Goal: Task Accomplishment & Management: Use online tool/utility

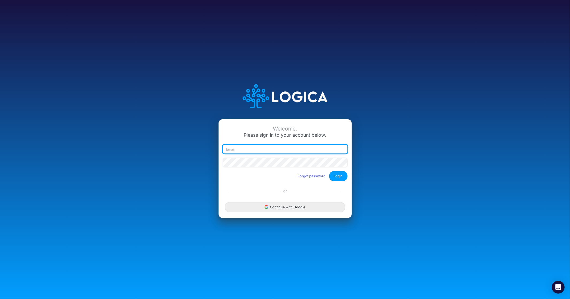
click at [265, 145] on input "email" at bounding box center [285, 149] width 125 height 9
type input "[PERSON_NAME][EMAIL_ADDRESS][DOMAIN_NAME]"
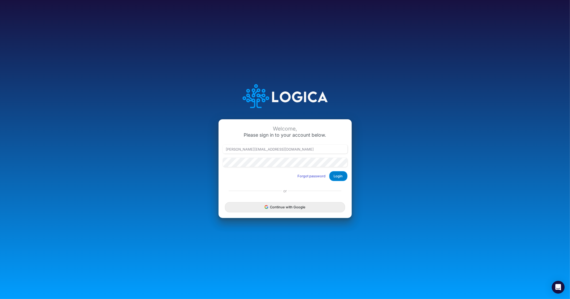
click at [336, 178] on button "Login" at bounding box center [338, 176] width 18 height 10
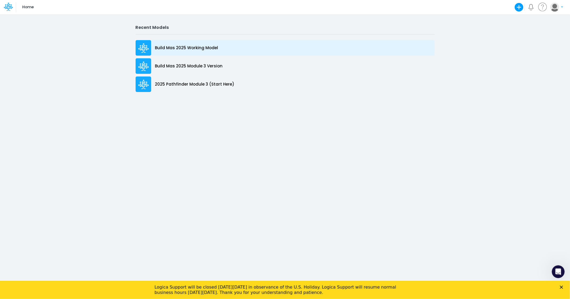
click at [184, 49] on p "Build Mas 2025 Working Model" at bounding box center [186, 48] width 63 height 6
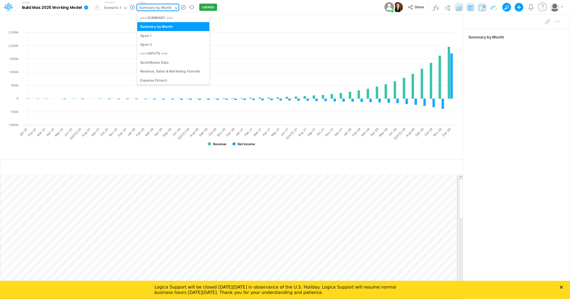
click at [176, 9] on icon at bounding box center [176, 8] width 5 height 5
click at [165, 73] on div "Revenue, Sales & Marketing Funnels" at bounding box center [173, 71] width 72 height 9
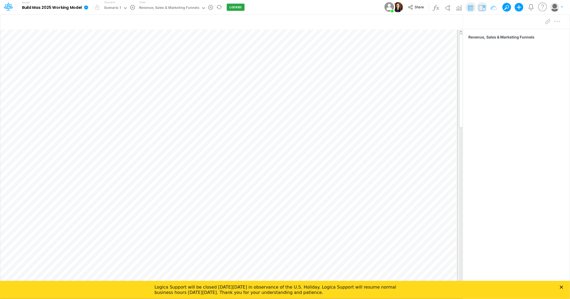
scroll to position [0, 0]
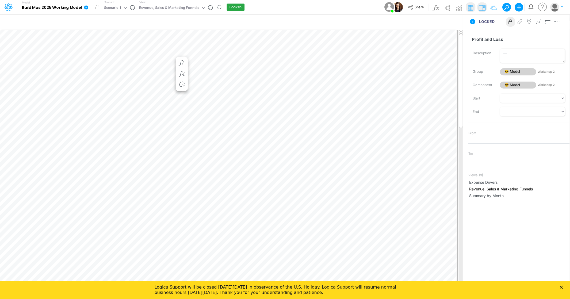
scroll to position [0, 0]
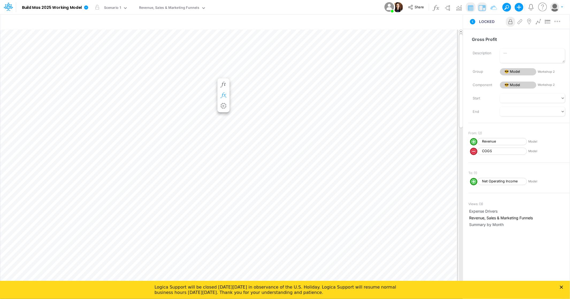
scroll to position [0, 0]
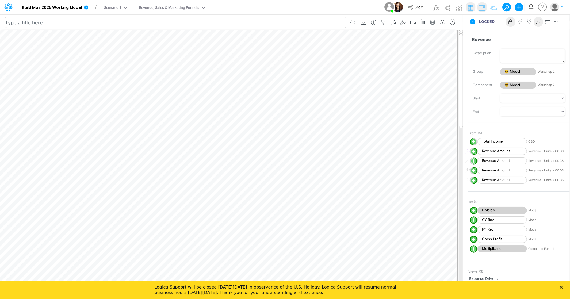
scroll to position [0, 0]
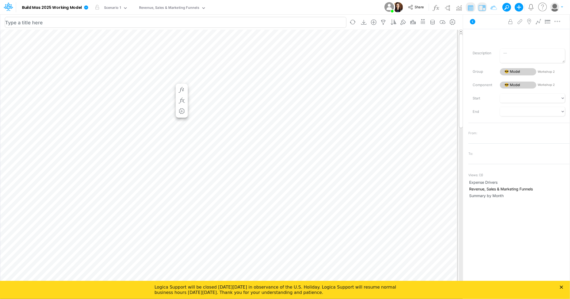
scroll to position [0, 0]
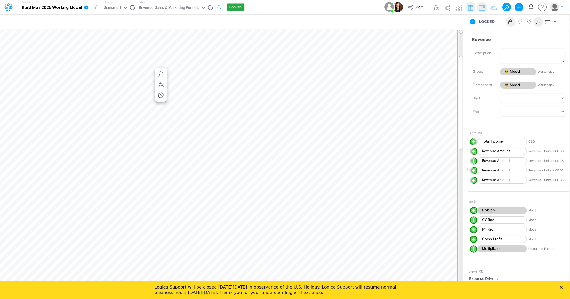
scroll to position [0, 0]
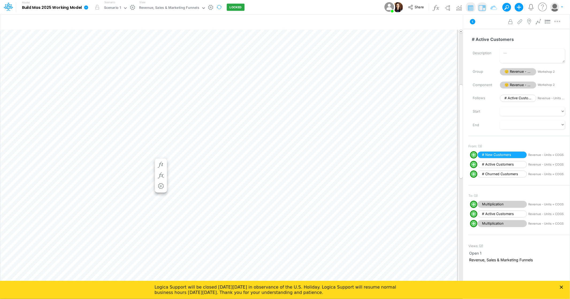
scroll to position [0, 0]
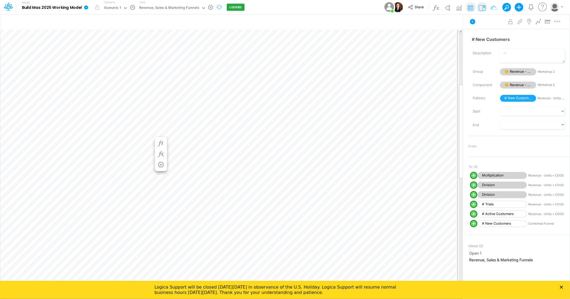
scroll to position [0, 0]
